Goal: Find specific page/section: Find specific page/section

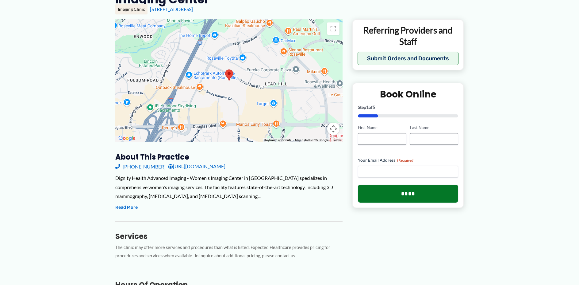
scroll to position [92, 0]
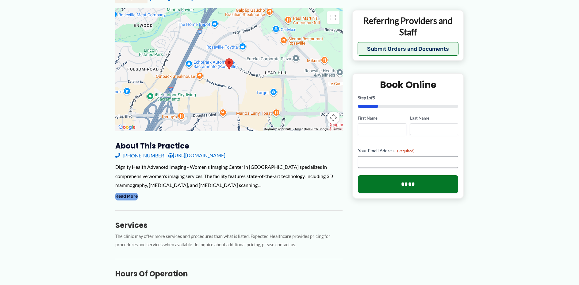
click at [129, 193] on button "Read More" at bounding box center [126, 195] width 22 height 7
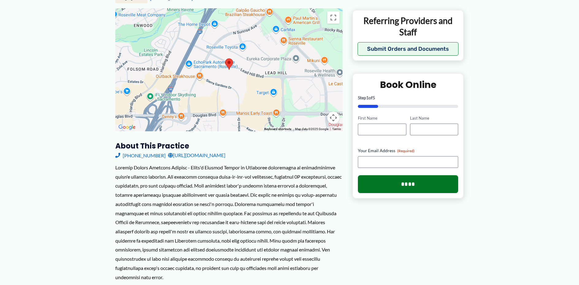
click at [180, 202] on div at bounding box center [228, 222] width 227 height 118
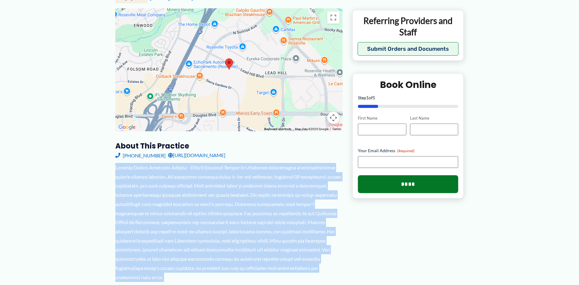
click at [180, 202] on div at bounding box center [228, 222] width 227 height 118
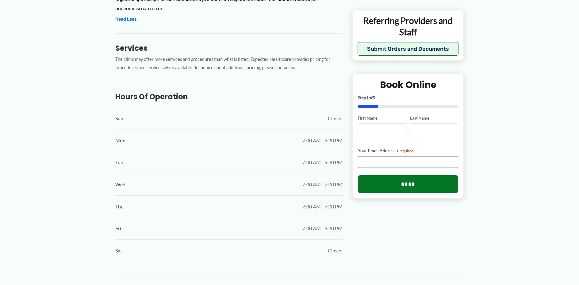
scroll to position [399, 0]
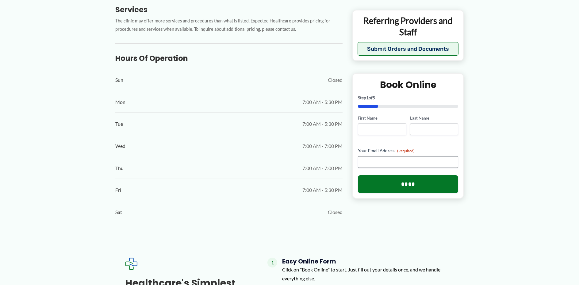
click at [32, 56] on div "← Back to Map Dignity Health Advanced Imaging – Women’s Imaging Center ★ ★ ★ ★ …" at bounding box center [289, 67] width 579 height 857
